Goal: Task Accomplishment & Management: Manage account settings

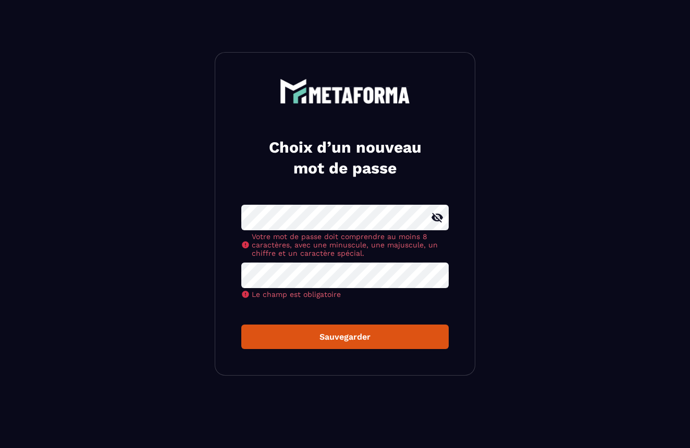
click at [436, 218] on icon at bounding box center [437, 217] width 11 height 9
click at [325, 330] on button "Sauvegarder" at bounding box center [345, 337] width 208 height 25
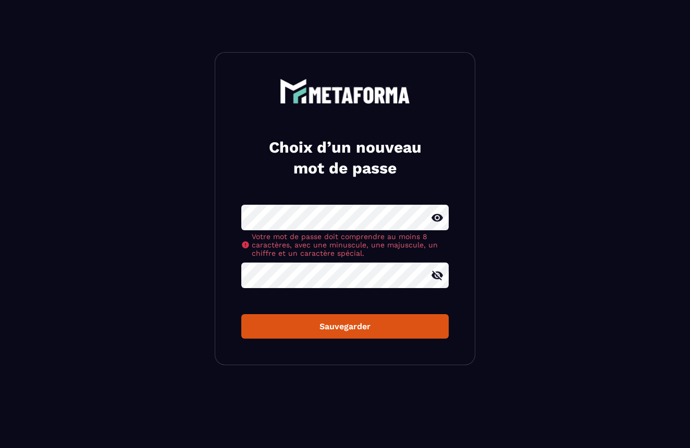
click at [338, 326] on div "Sauvegarder" at bounding box center [345, 327] width 191 height 10
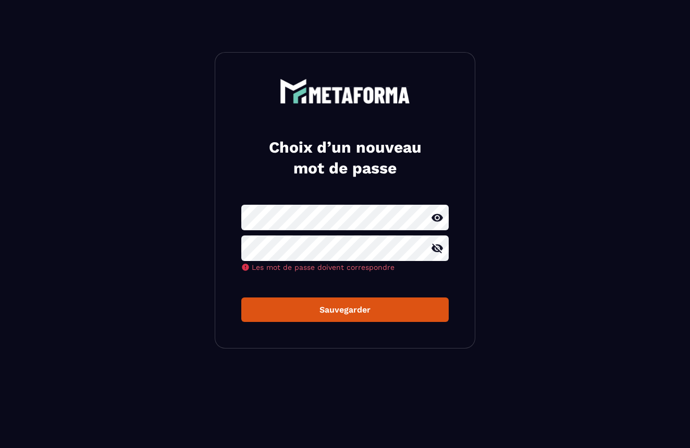
click at [352, 275] on form "Les mot de passe doivent correspondre Sauvegarder" at bounding box center [345, 263] width 208 height 117
click at [341, 303] on button "Sauvegarder" at bounding box center [345, 310] width 208 height 25
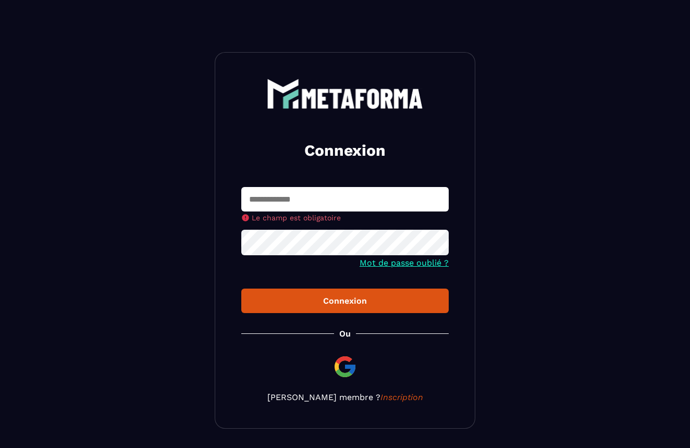
type input "**********"
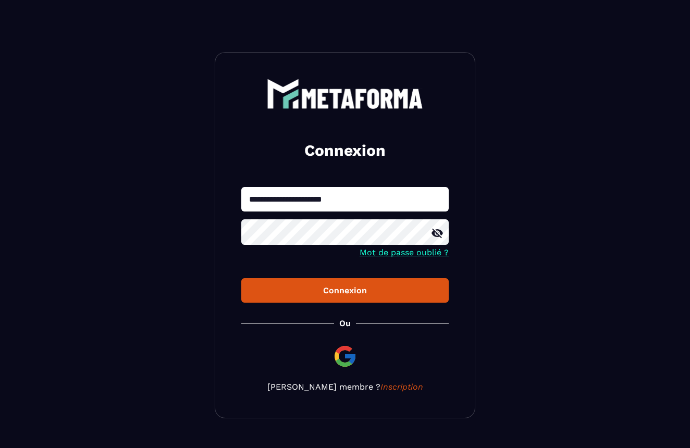
click at [312, 298] on button "Connexion" at bounding box center [345, 290] width 208 height 25
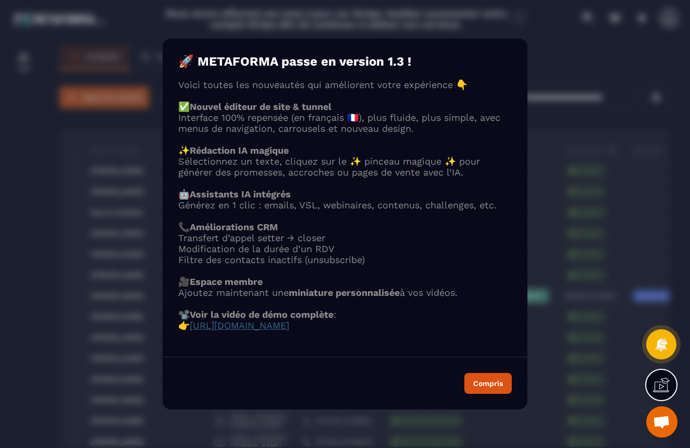
scroll to position [17, 0]
click at [500, 394] on button "Compris" at bounding box center [488, 383] width 47 height 21
